Goal: Task Accomplishment & Management: Use online tool/utility

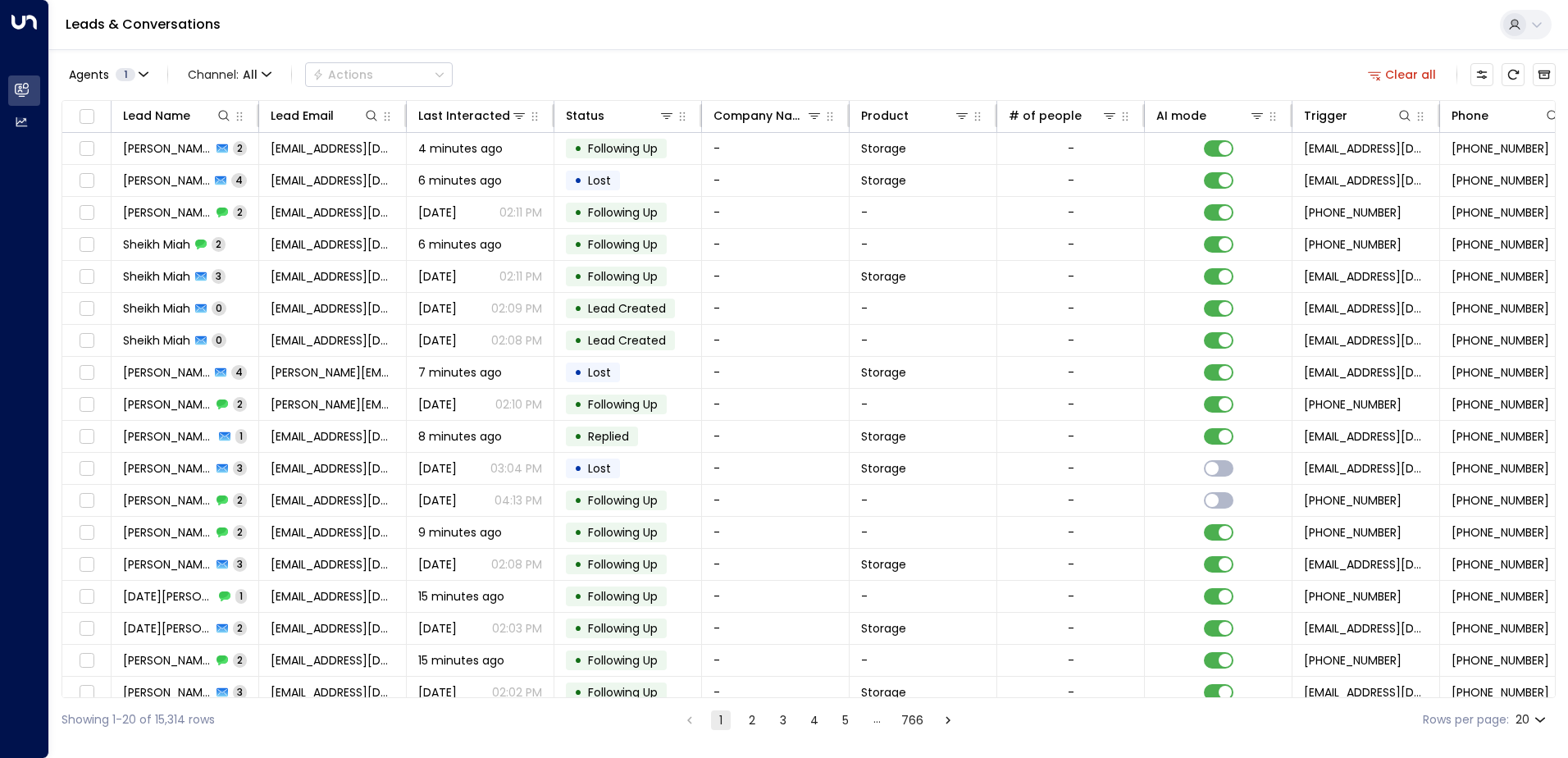
scroll to position [0, 335]
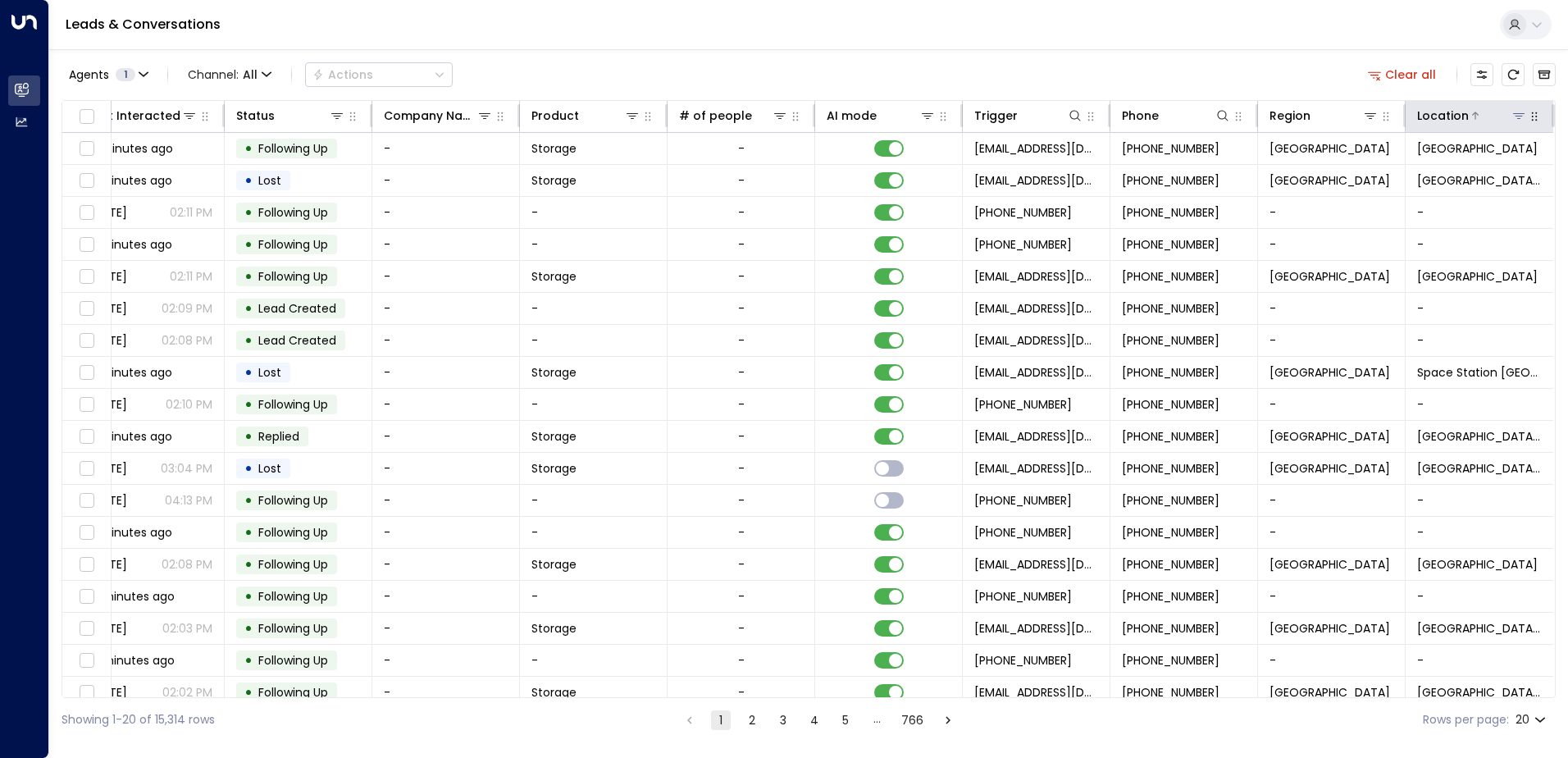
click at [1512, 118] on icon at bounding box center [1519, 115] width 13 height 13
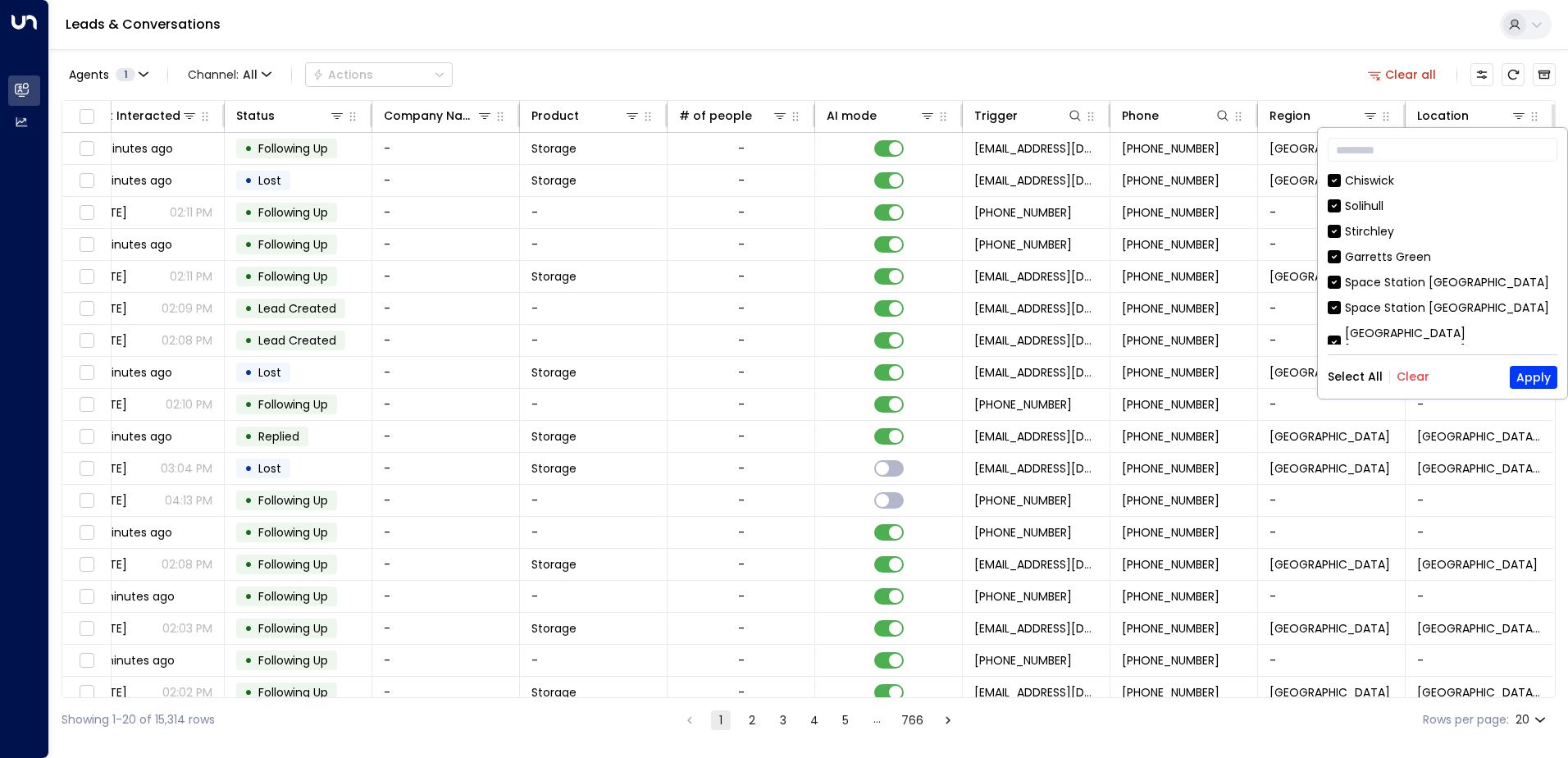
click at [1403, 380] on button "Clear" at bounding box center [1413, 377] width 33 height 13
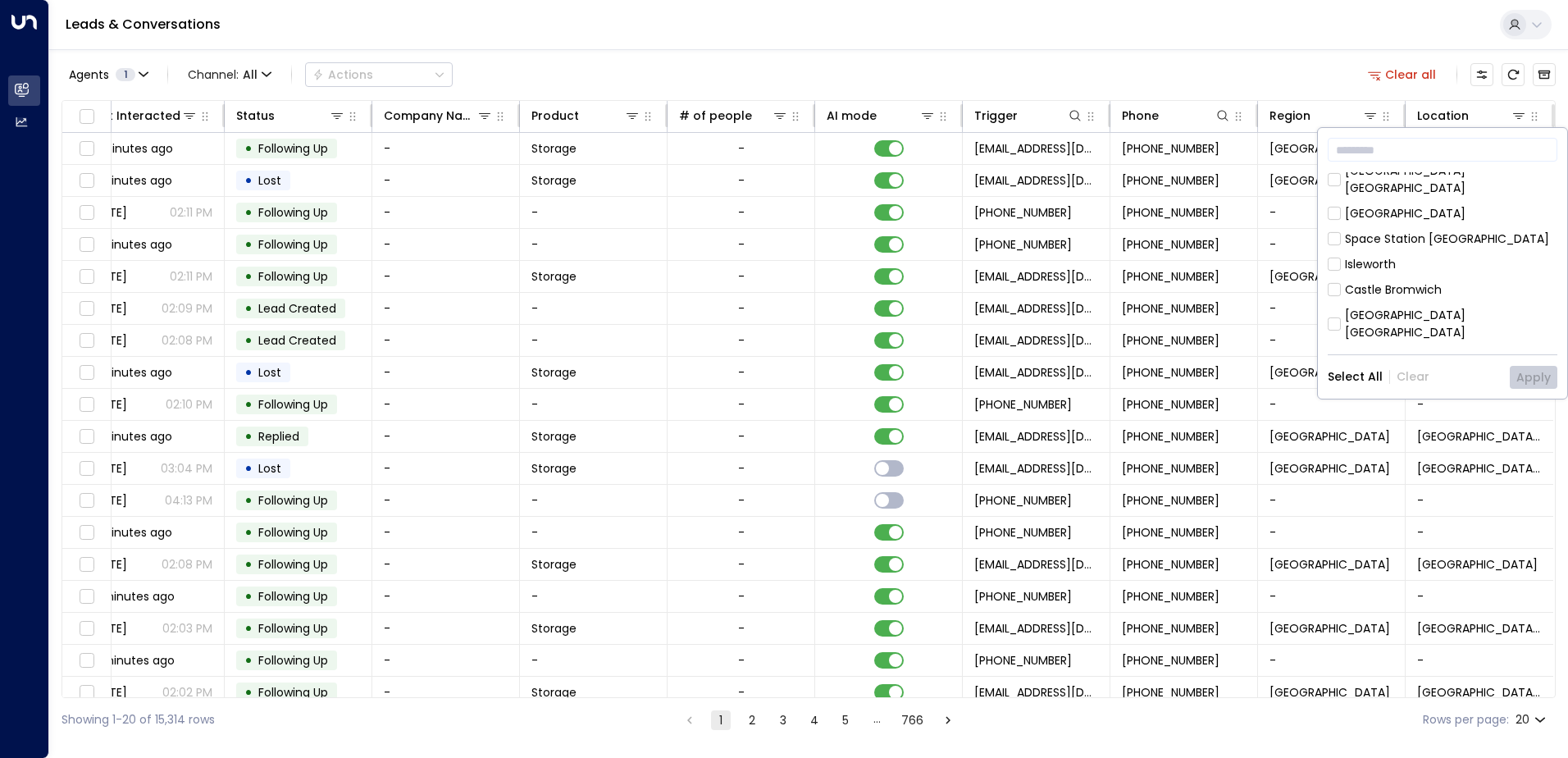
scroll to position [164, 0]
click at [1411, 204] on div "[GEOGRAPHIC_DATA]" at bounding box center [1405, 212] width 121 height 18
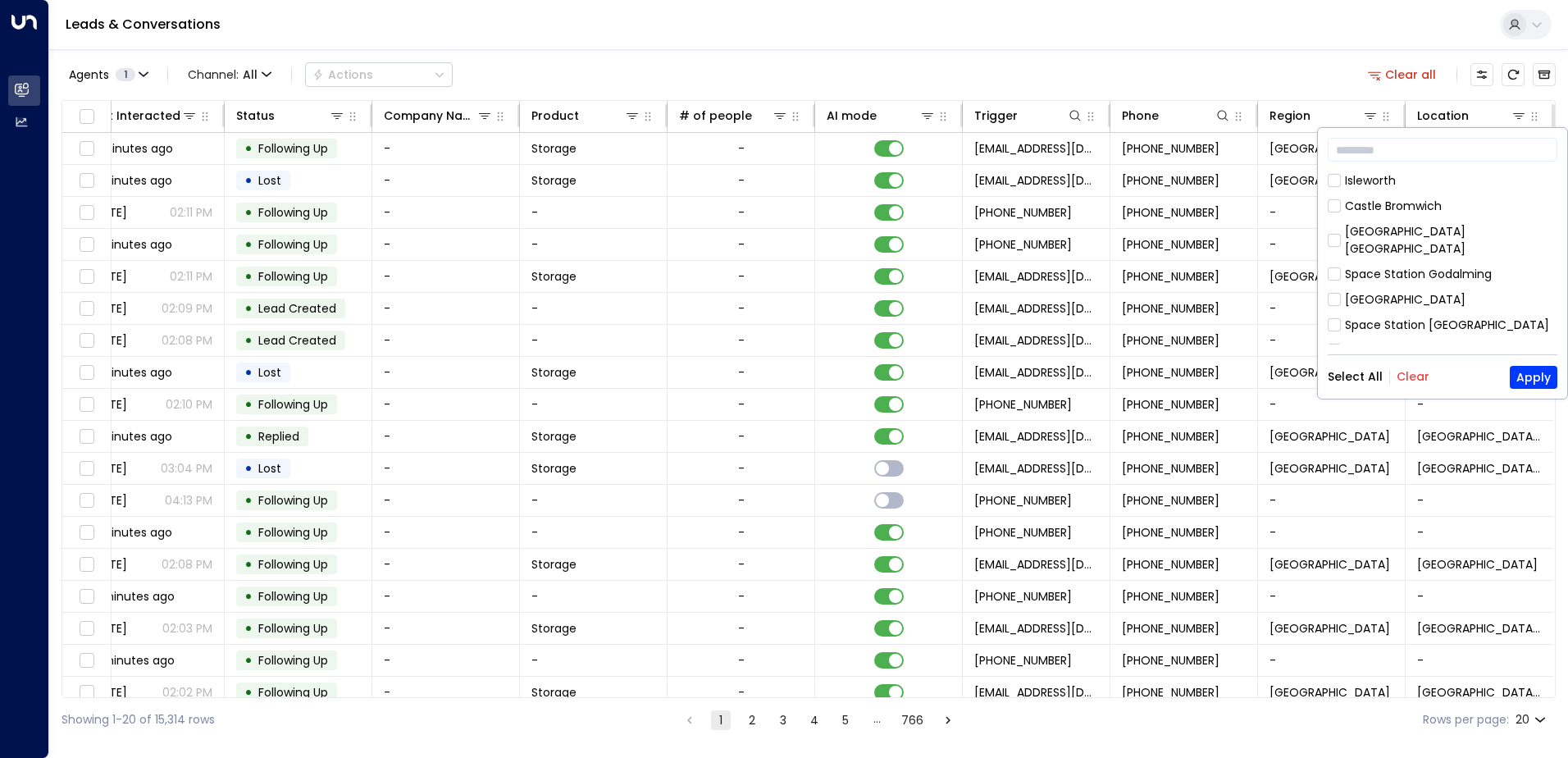
drag, startPoint x: 1410, startPoint y: 266, endPoint x: 1399, endPoint y: 309, distance: 44.4
drag, startPoint x: 1404, startPoint y: 304, endPoint x: 1446, endPoint y: 299, distance: 42.3
drag, startPoint x: 1416, startPoint y: 285, endPoint x: 1523, endPoint y: 286, distance: 107.0
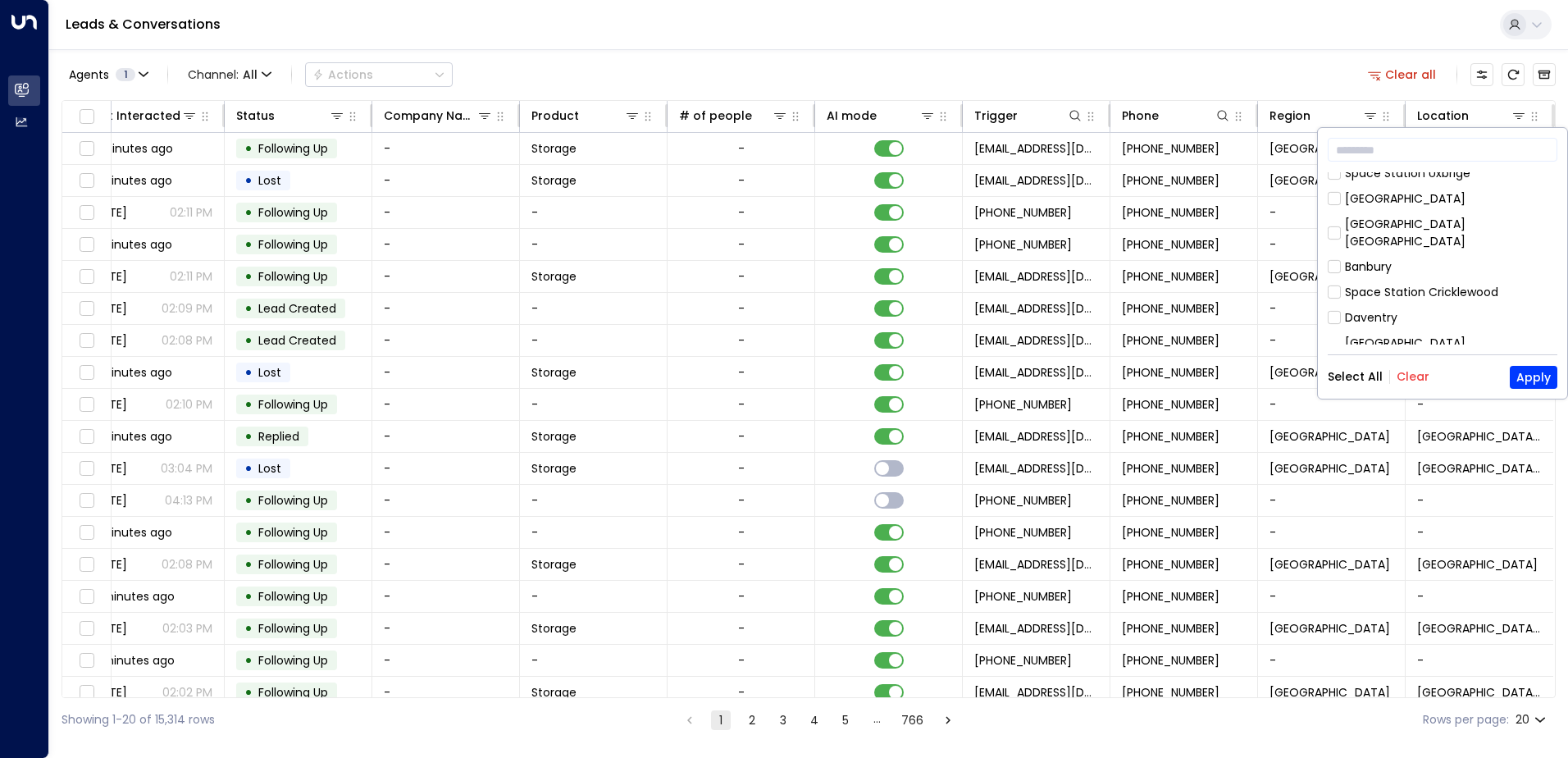
click at [1382, 378] on div "Hall Green" at bounding box center [1374, 386] width 59 height 18
click at [1557, 366] on div "​ [GEOGRAPHIC_DATA] [GEOGRAPHIC_DATA] [GEOGRAPHIC_DATA] [GEOGRAPHIC_DATA] [GEOG…" at bounding box center [1443, 263] width 249 height 271
click at [1536, 373] on button "Apply" at bounding box center [1533, 378] width 47 height 23
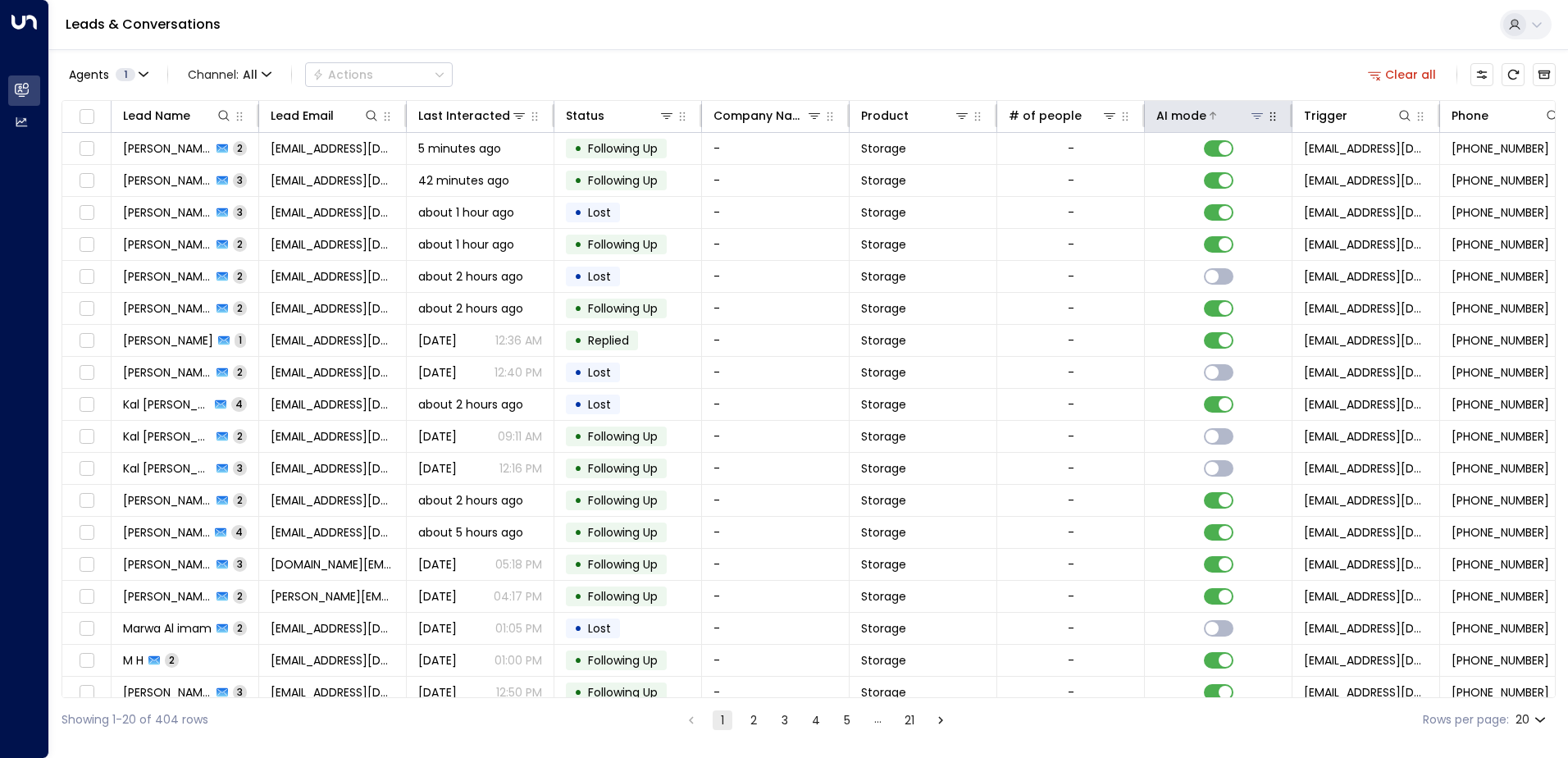
click at [1198, 115] on div "AI mode" at bounding box center [1181, 115] width 50 height 20
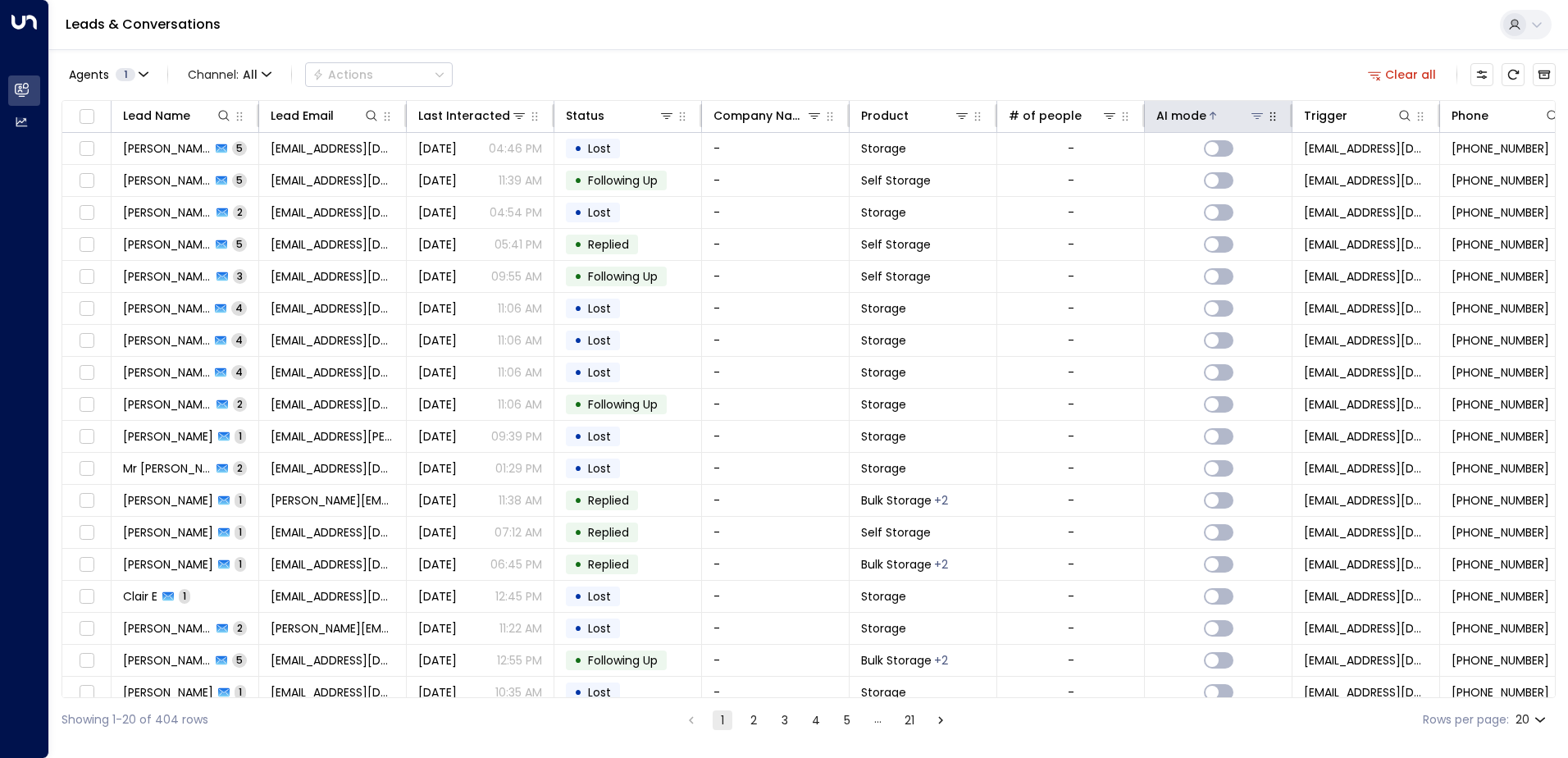
click at [1198, 115] on div "AI mode" at bounding box center [1181, 115] width 50 height 20
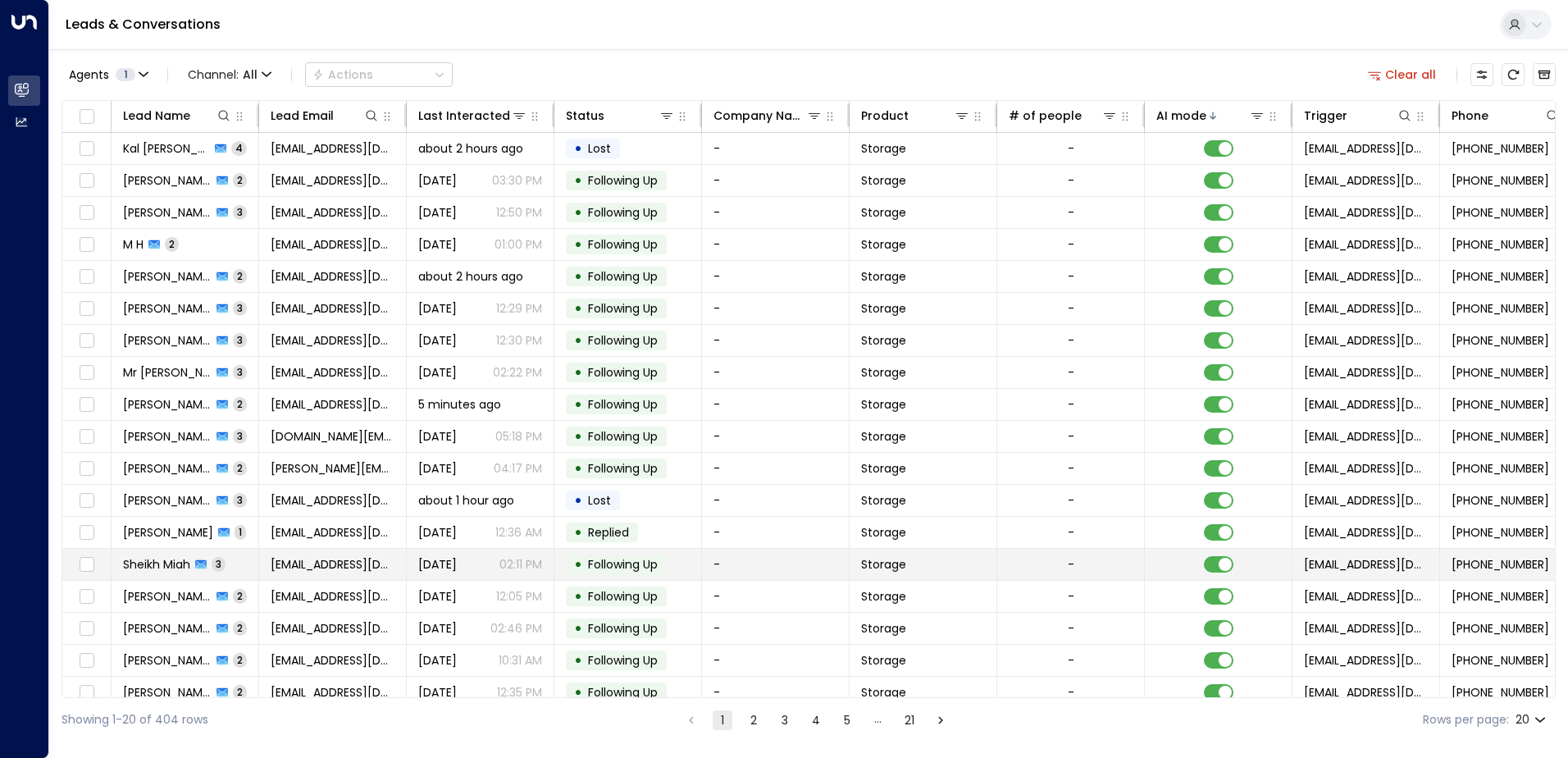
scroll to position [80, 0]
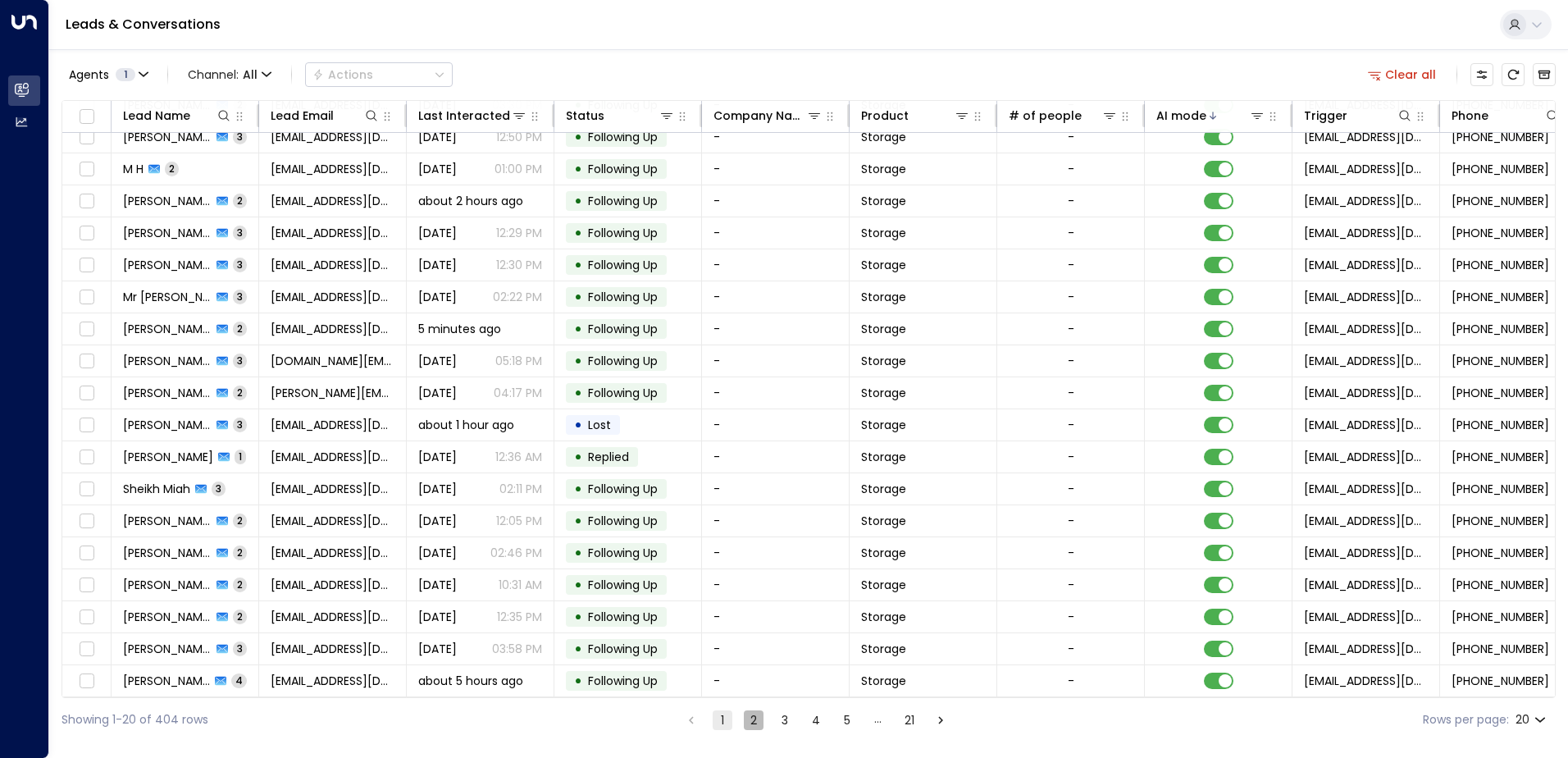
click at [753, 723] on button "2" at bounding box center [753, 720] width 20 height 20
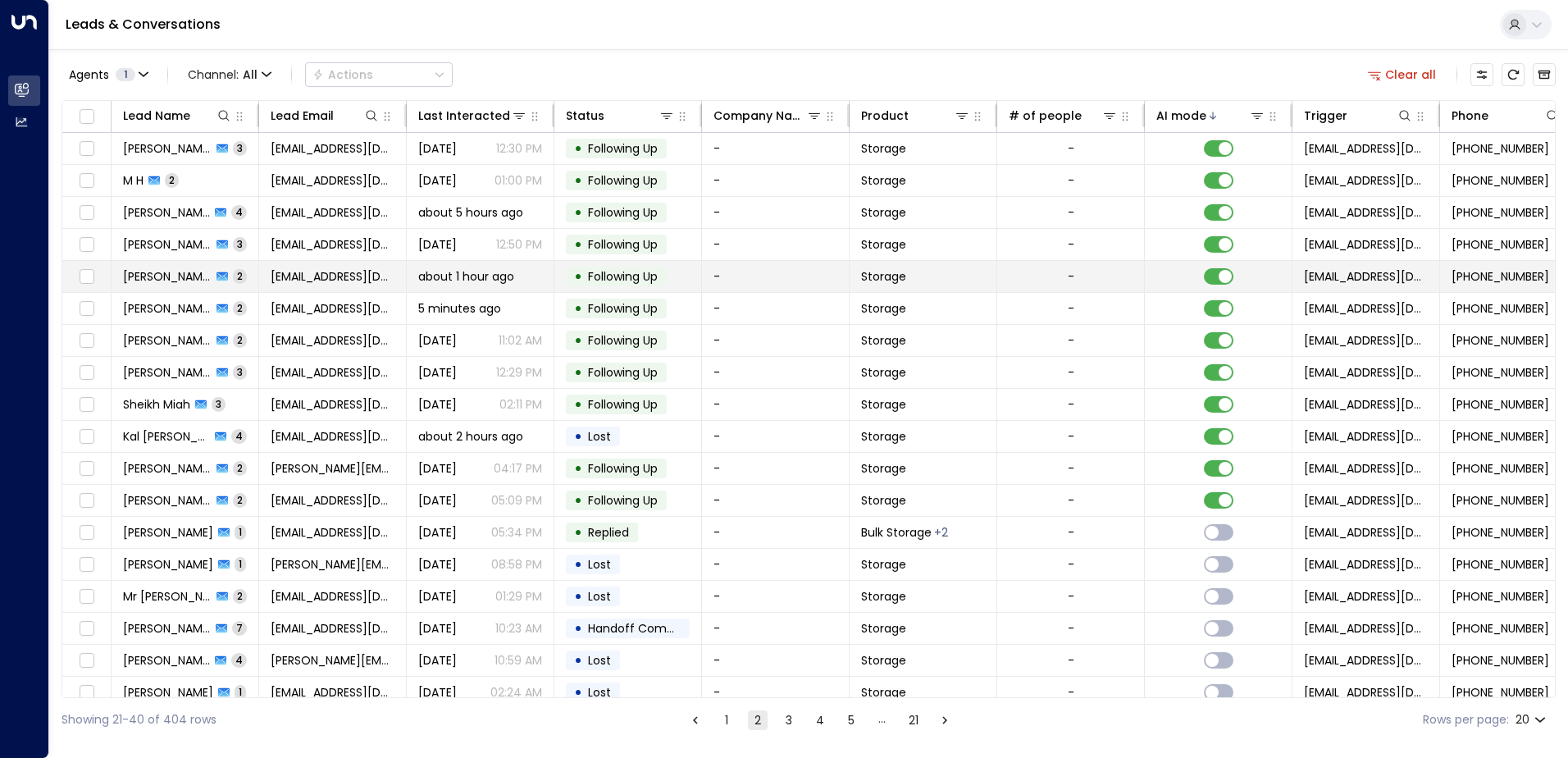
click at [184, 274] on span "[PERSON_NAME] [PERSON_NAME]" at bounding box center [166, 277] width 88 height 17
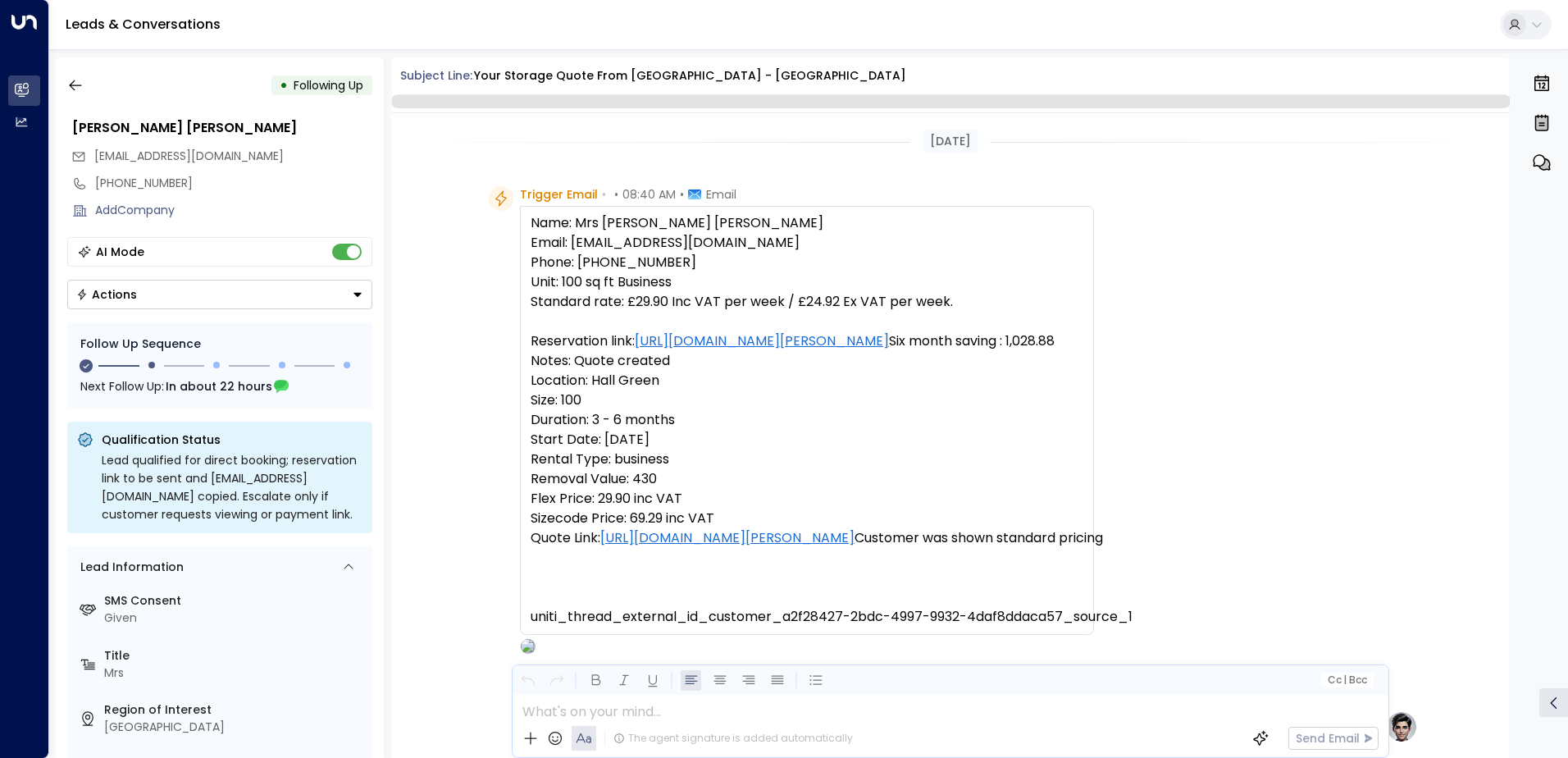
scroll to position [1119, 0]
